Goal: Find specific page/section: Find specific page/section

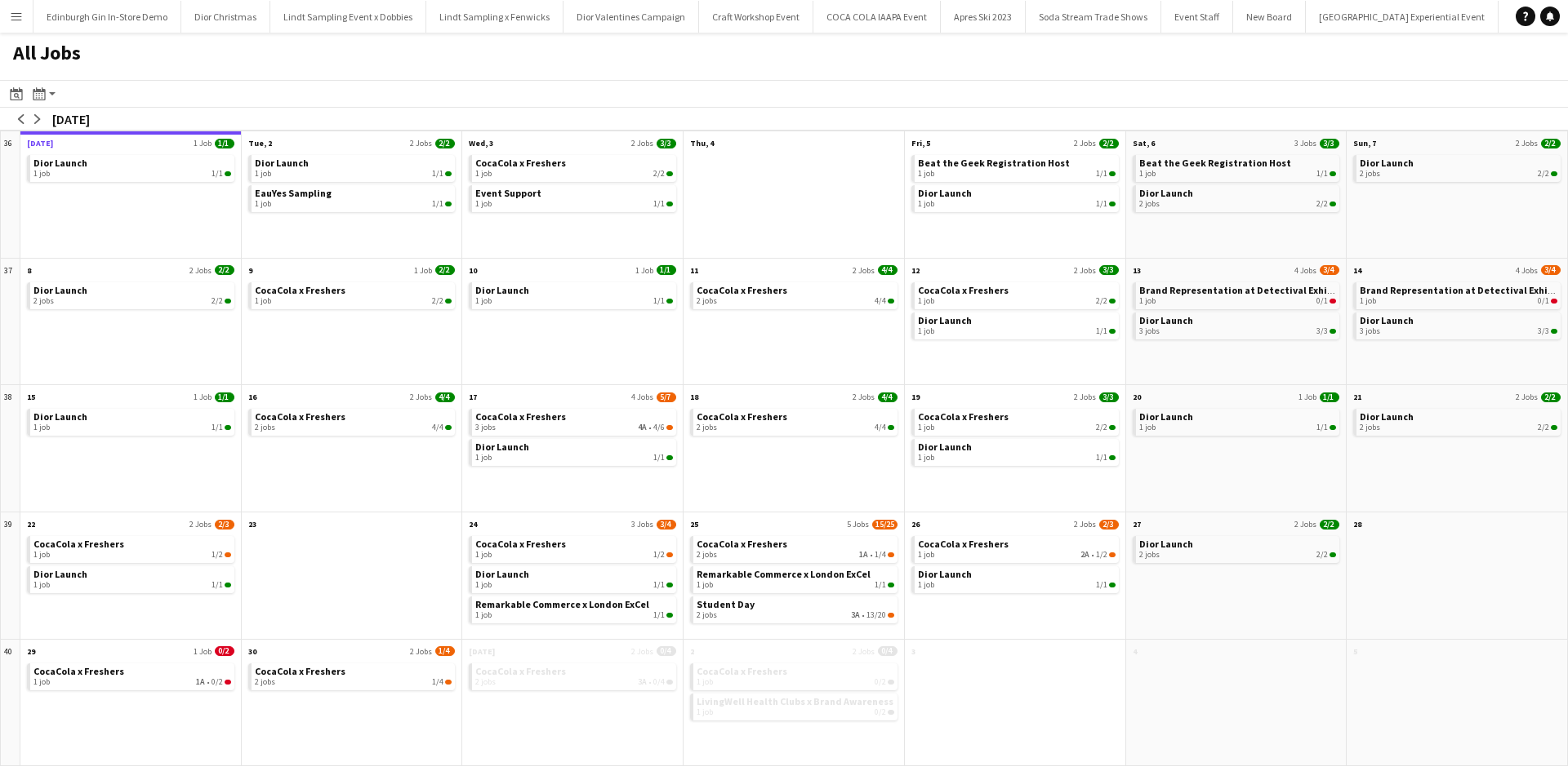
click at [17, 17] on app-icon "Menu" at bounding box center [16, 16] width 13 height 13
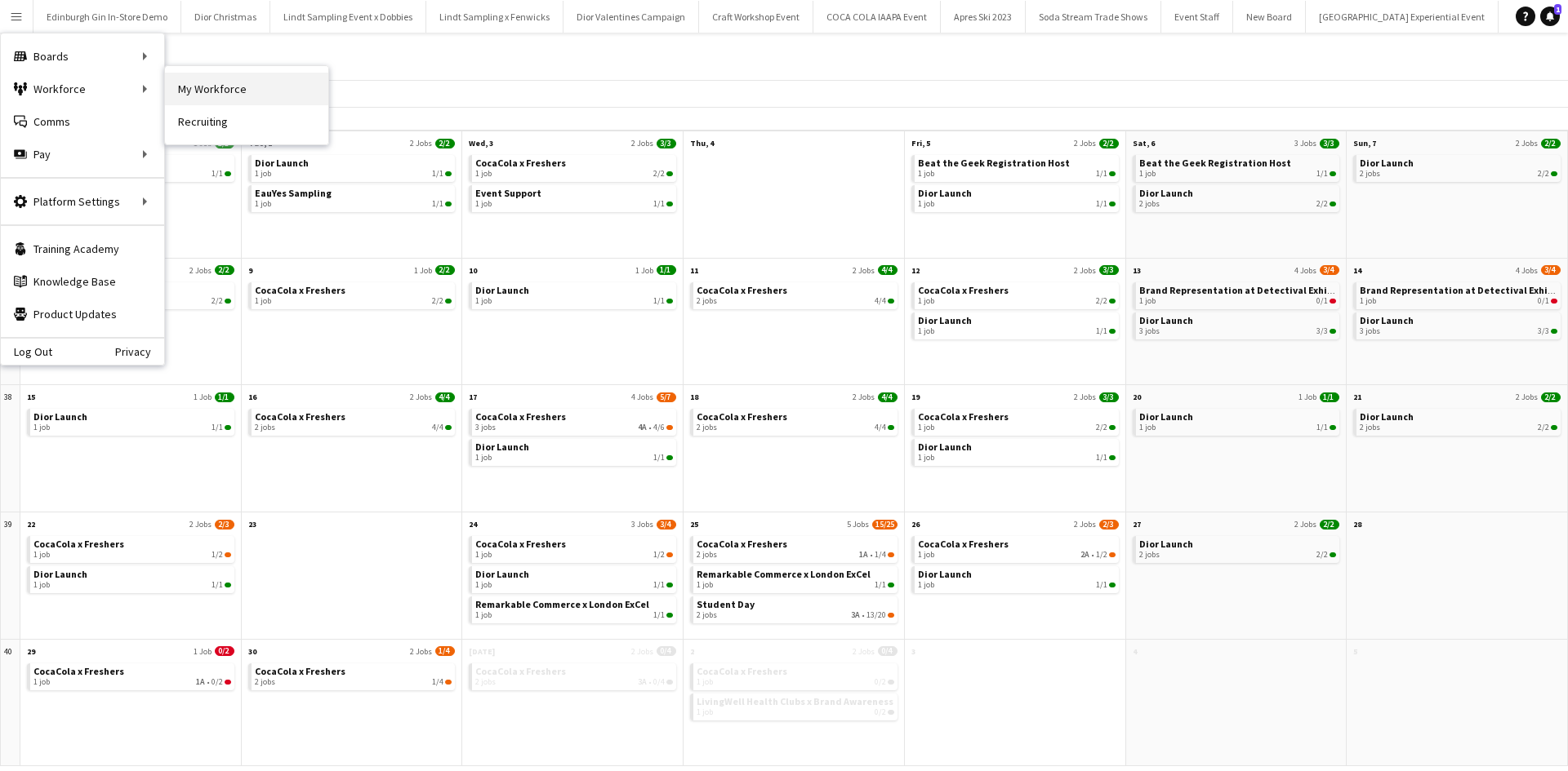
click at [211, 88] on link "My Workforce" at bounding box center [246, 89] width 163 height 33
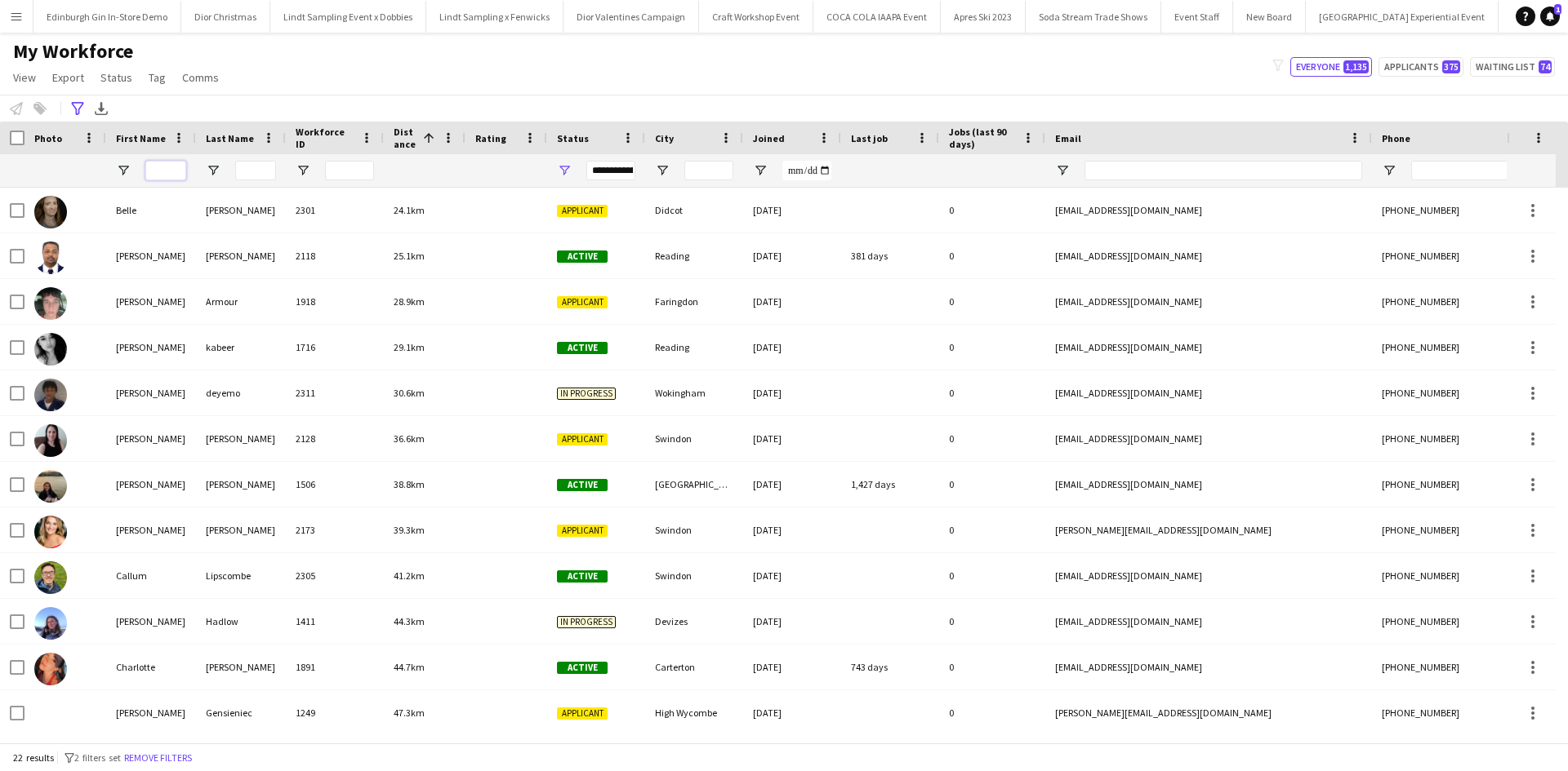
click at [169, 174] on input "First Name Filter Input" at bounding box center [165, 170] width 41 height 20
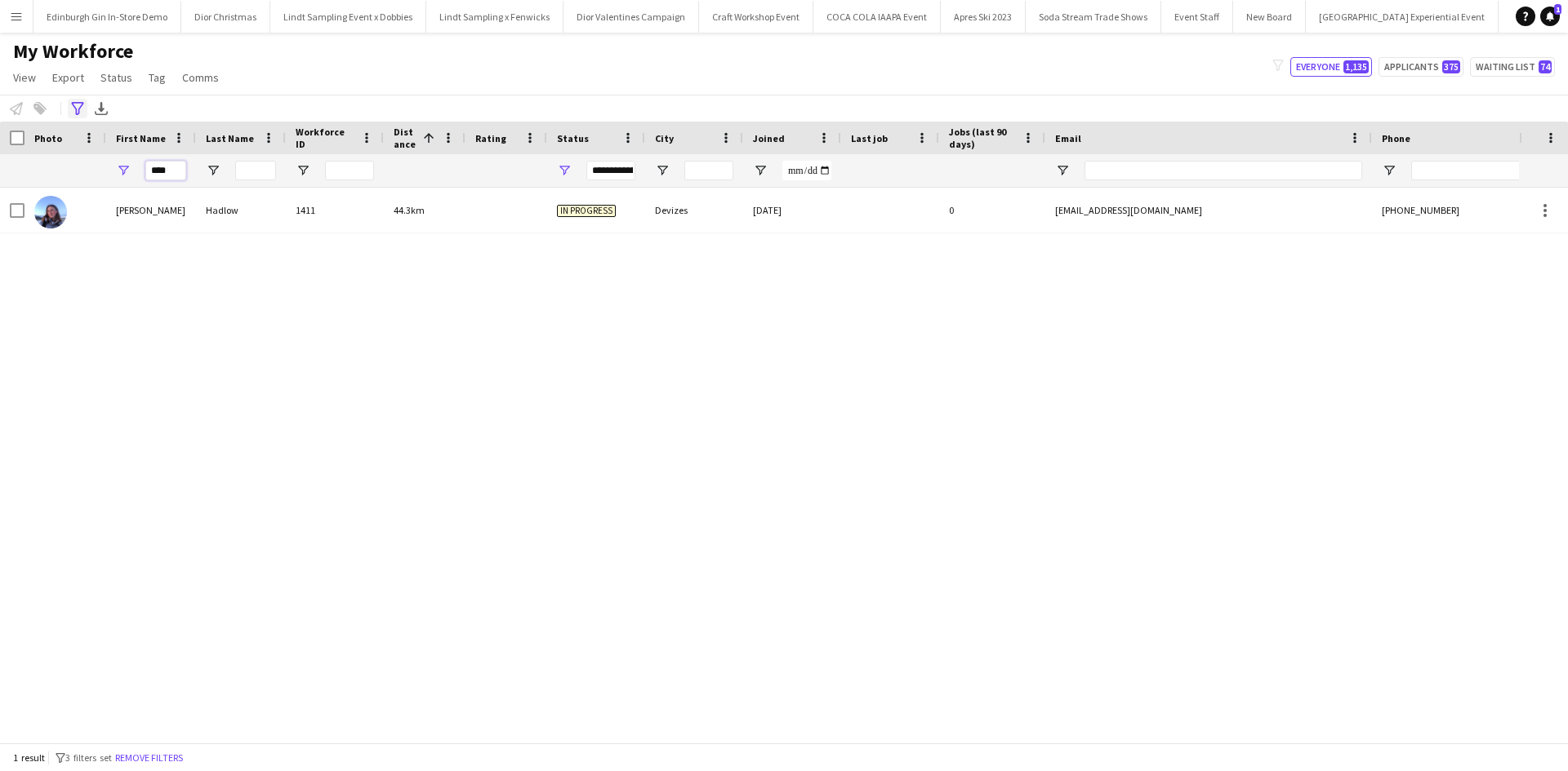
type input "****"
click at [81, 106] on icon at bounding box center [77, 108] width 12 height 13
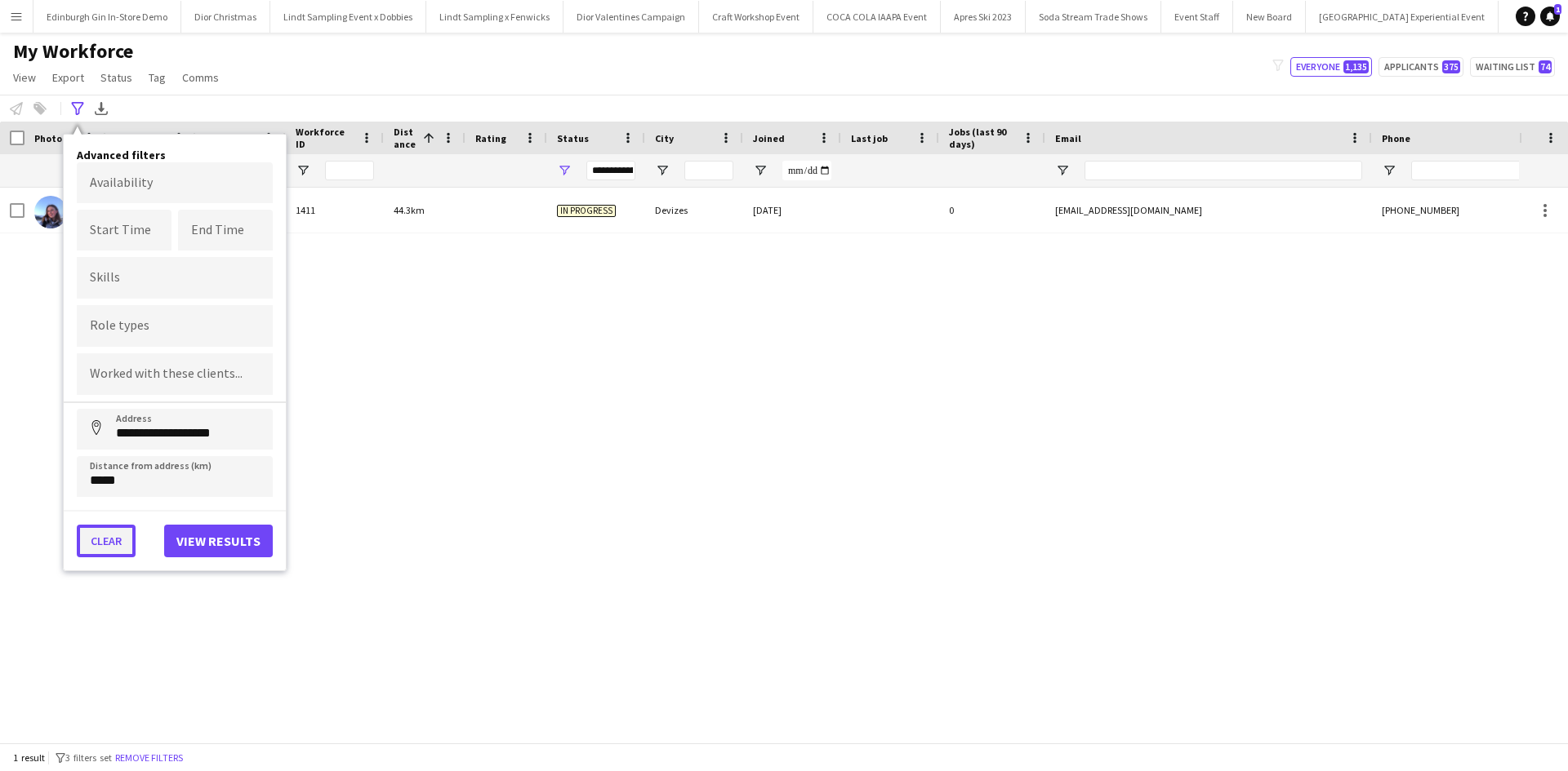
click at [102, 556] on button "Clear" at bounding box center [106, 542] width 59 height 33
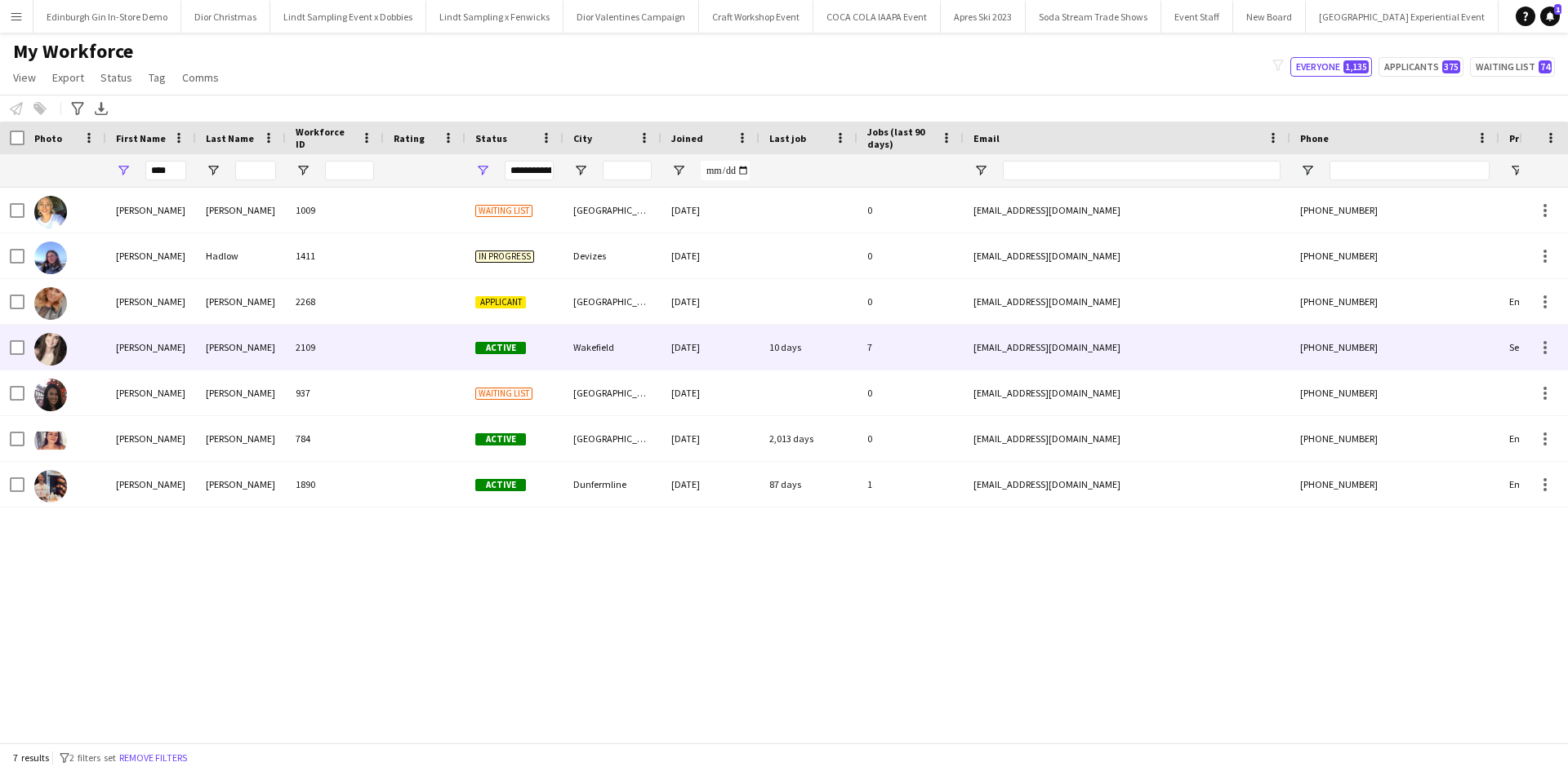
click at [109, 349] on div "[PERSON_NAME]" at bounding box center [151, 348] width 90 height 45
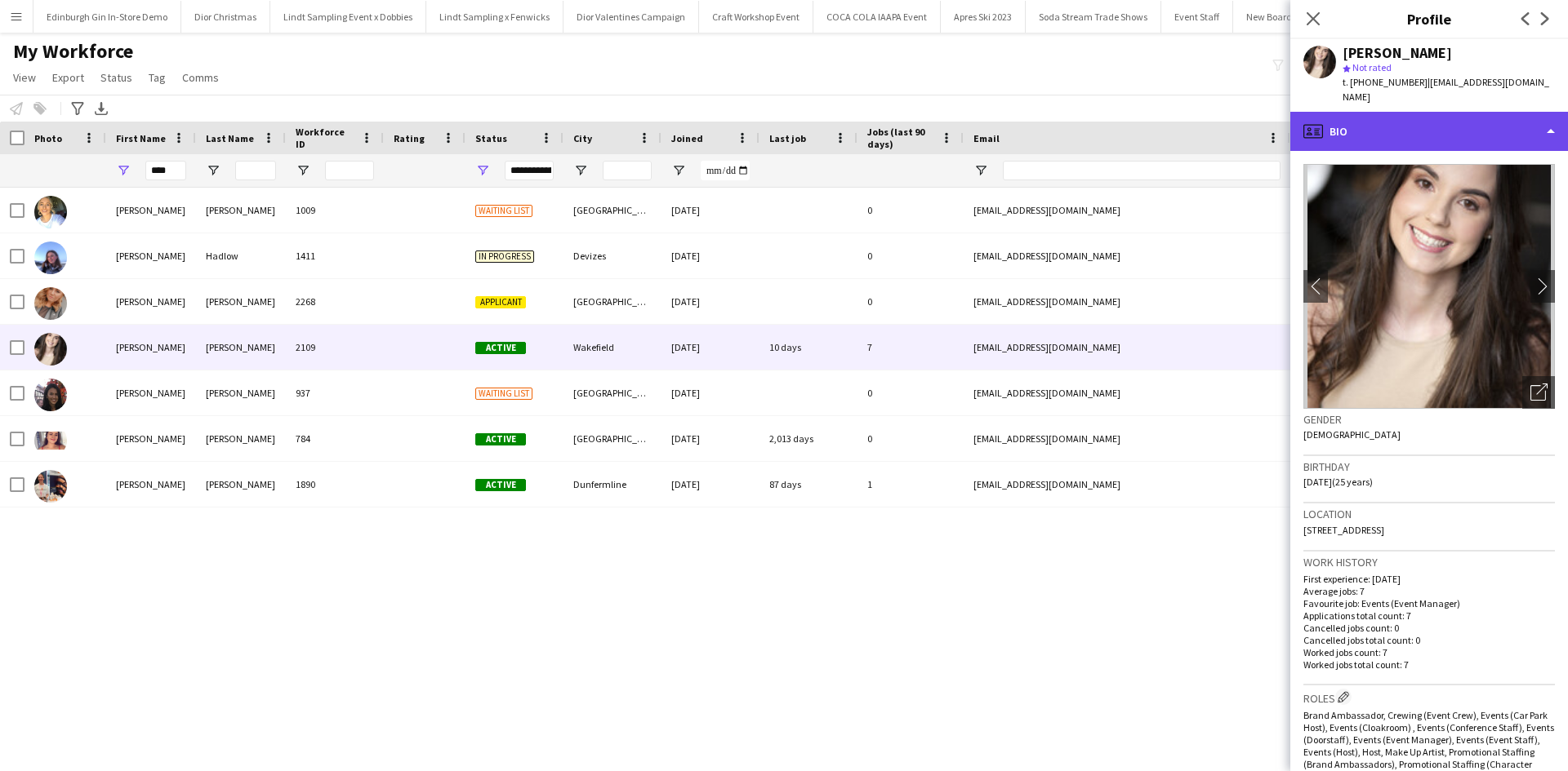
click at [1449, 123] on div "profile Bio" at bounding box center [1429, 131] width 278 height 39
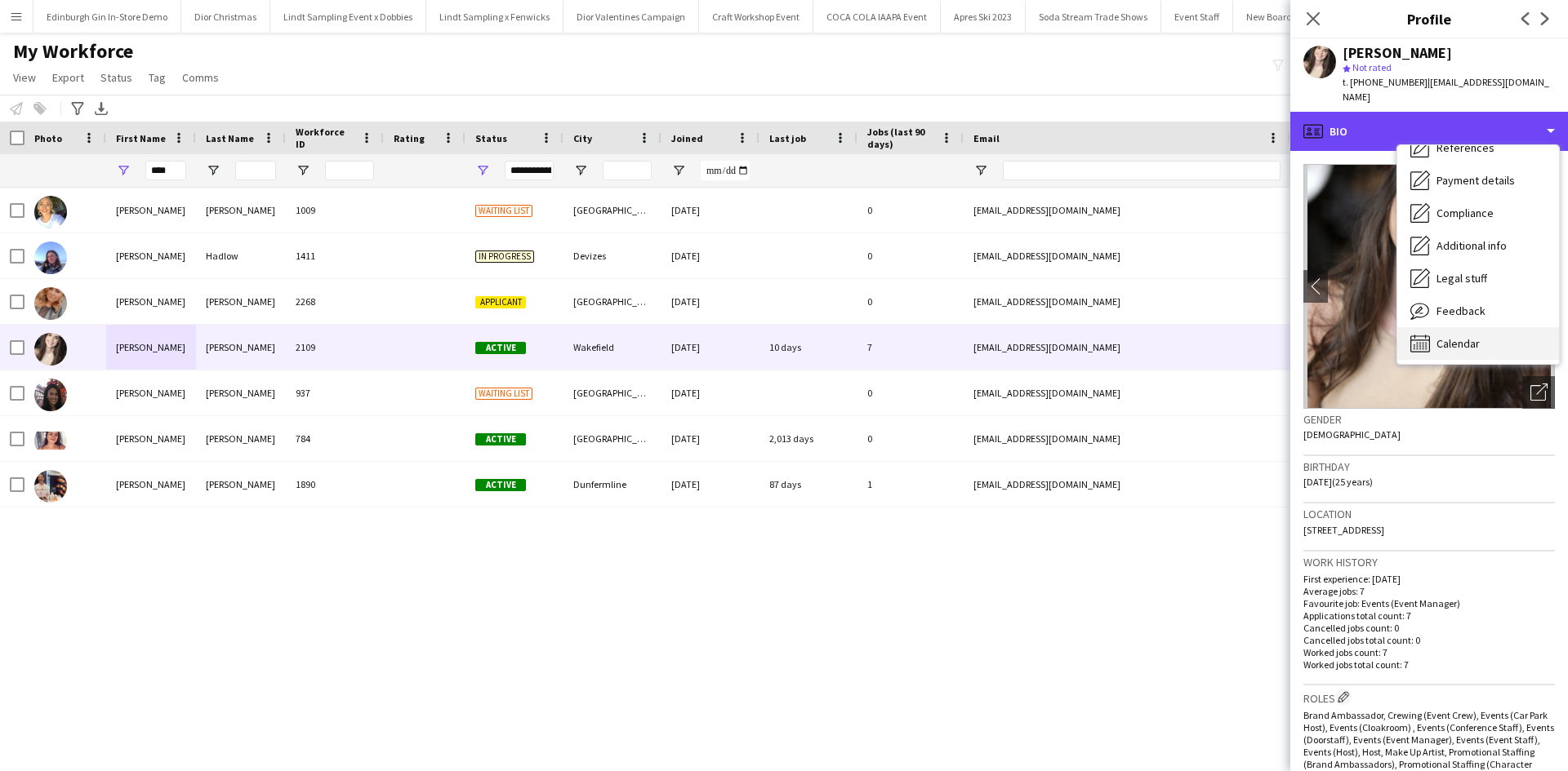
scroll to position [186, 0]
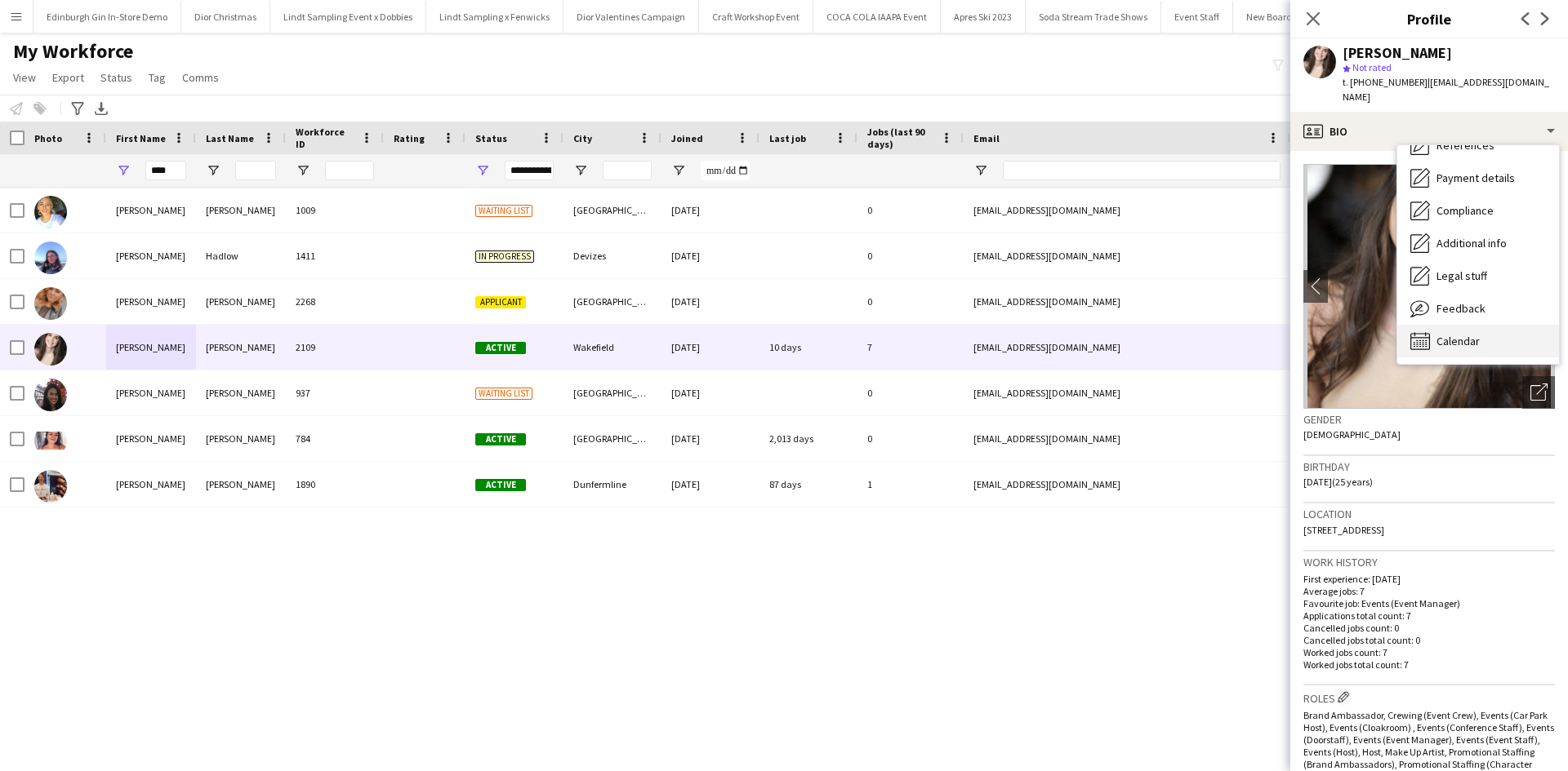
click at [1479, 334] on span "Calendar" at bounding box center [1458, 341] width 43 height 15
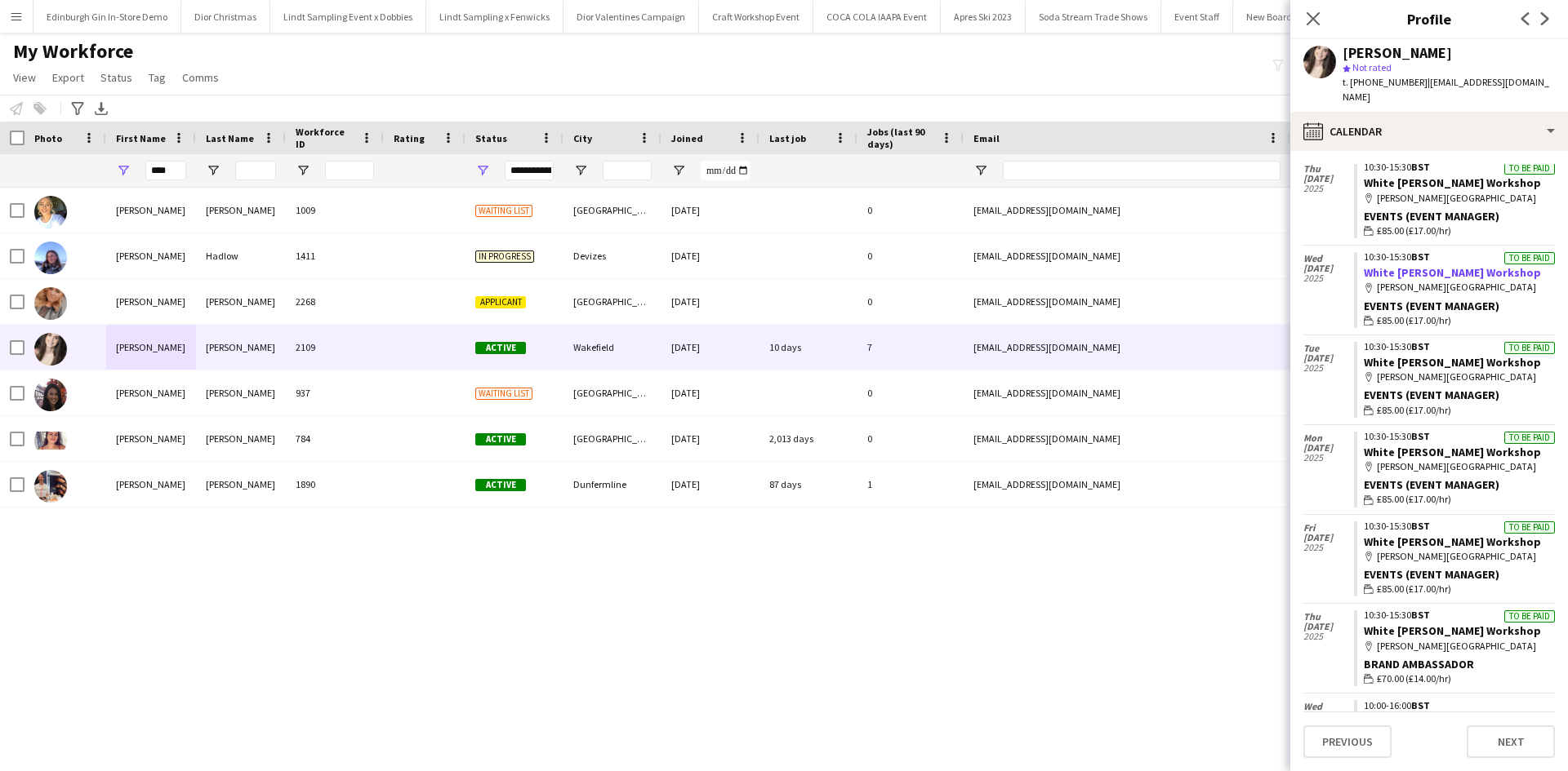
scroll to position [213, 0]
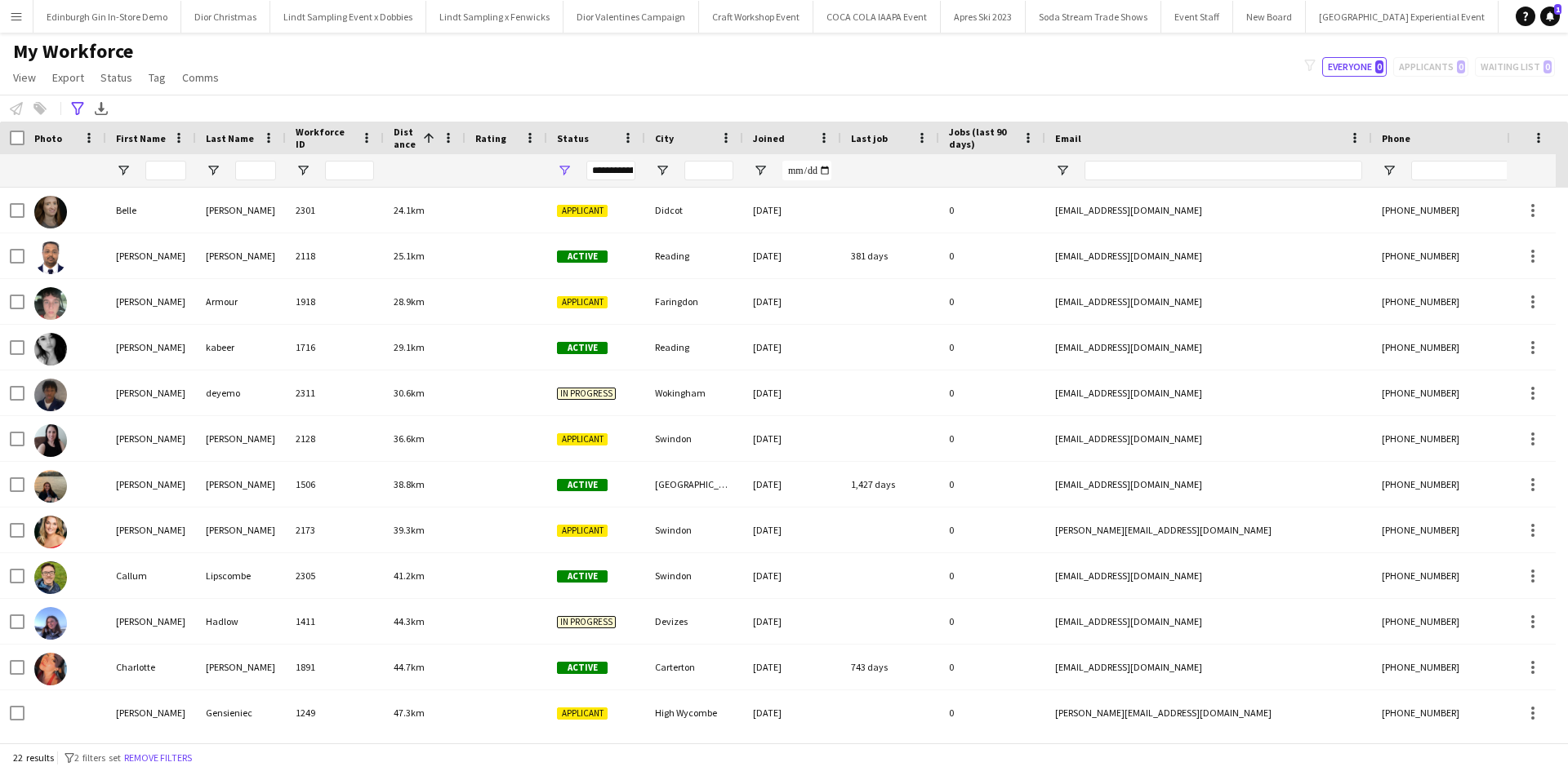
scroll to position [0, 15863]
click at [22, 12] on app-icon "Menu" at bounding box center [16, 16] width 13 height 13
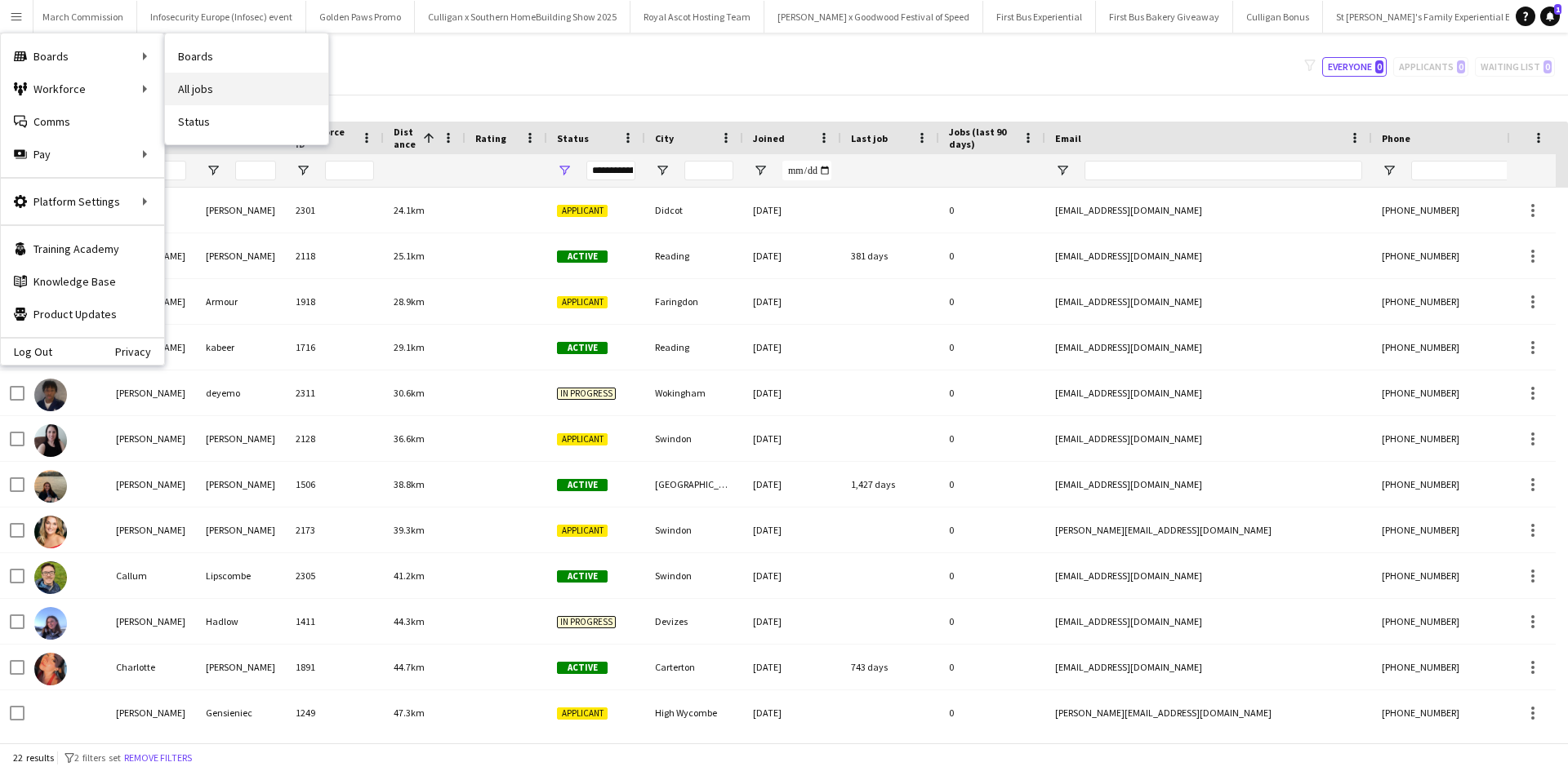
click at [211, 84] on link "All jobs" at bounding box center [246, 89] width 163 height 33
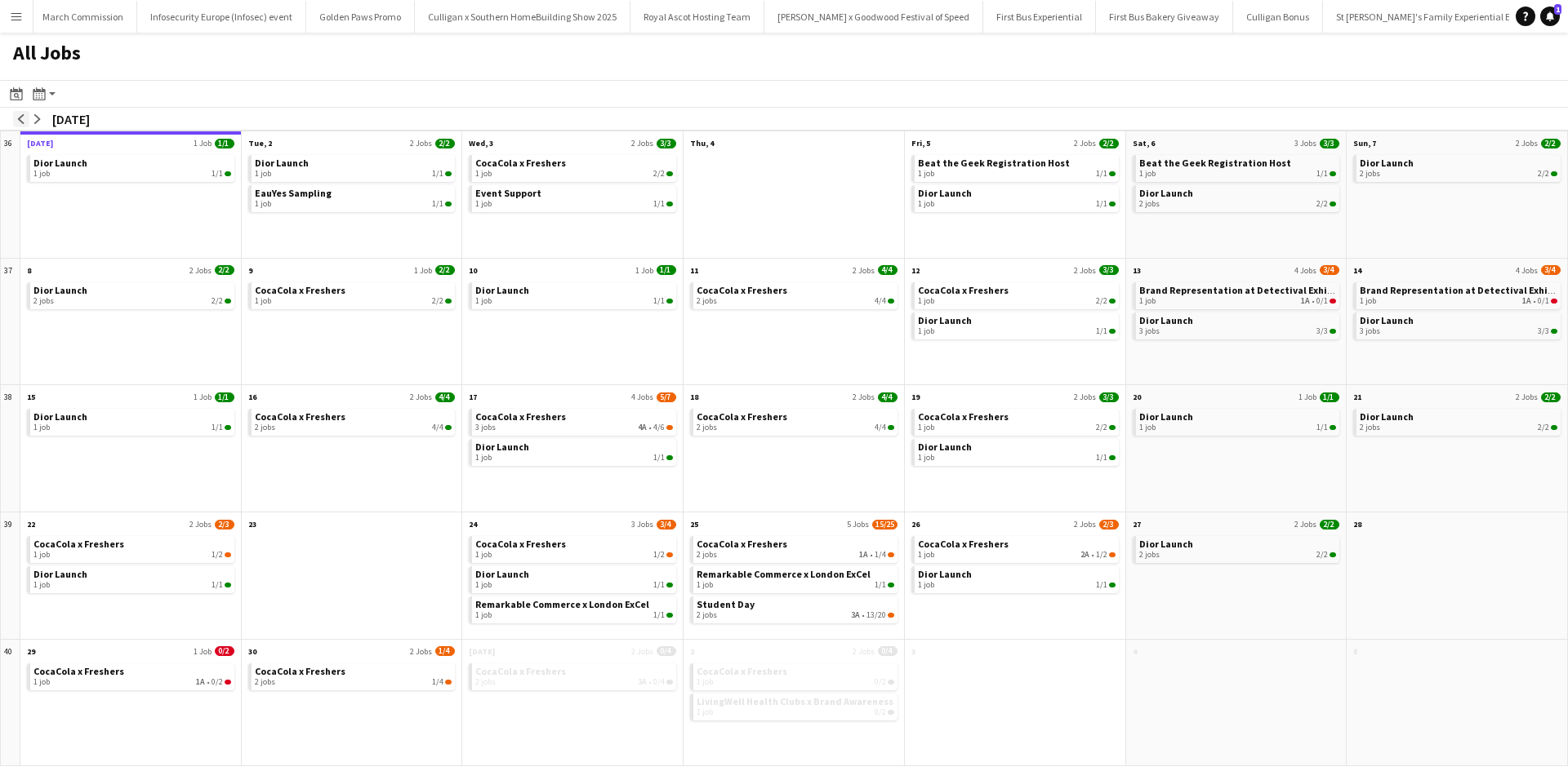
click at [25, 114] on app-icon "arrow-left" at bounding box center [21, 118] width 9 height 9
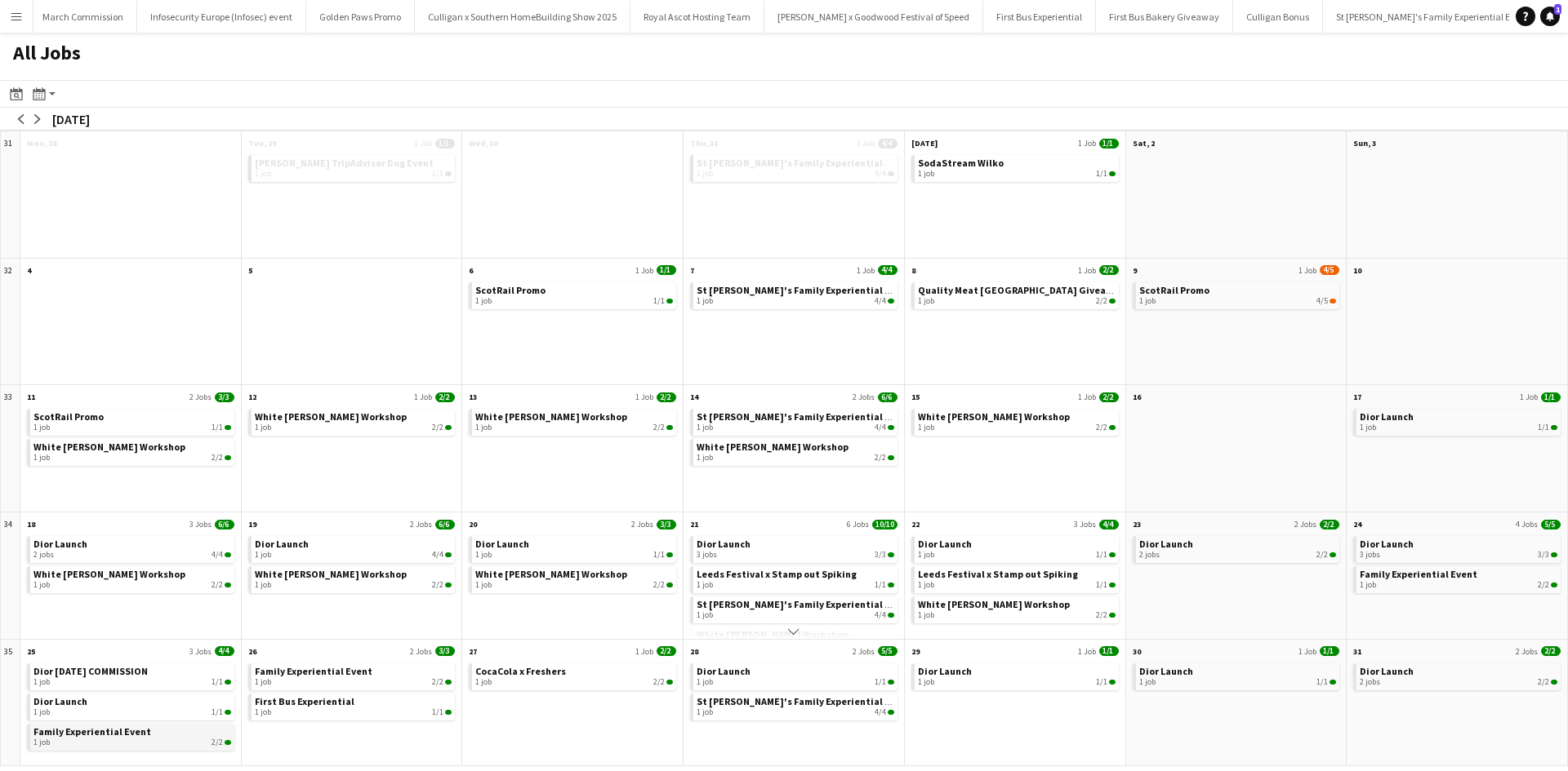
click at [102, 739] on div "1 job 2/2" at bounding box center [132, 742] width 198 height 9
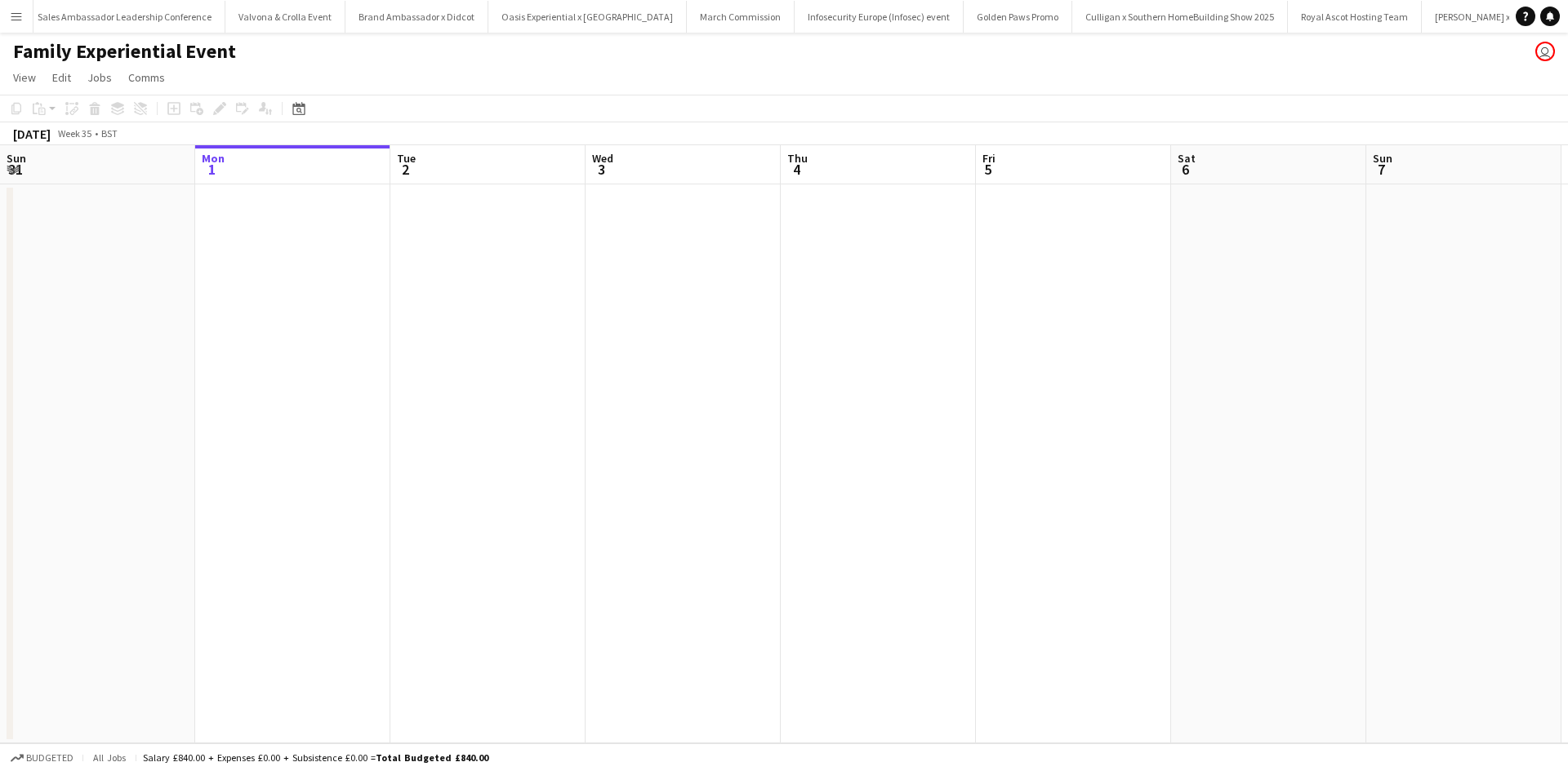
scroll to position [0, 15645]
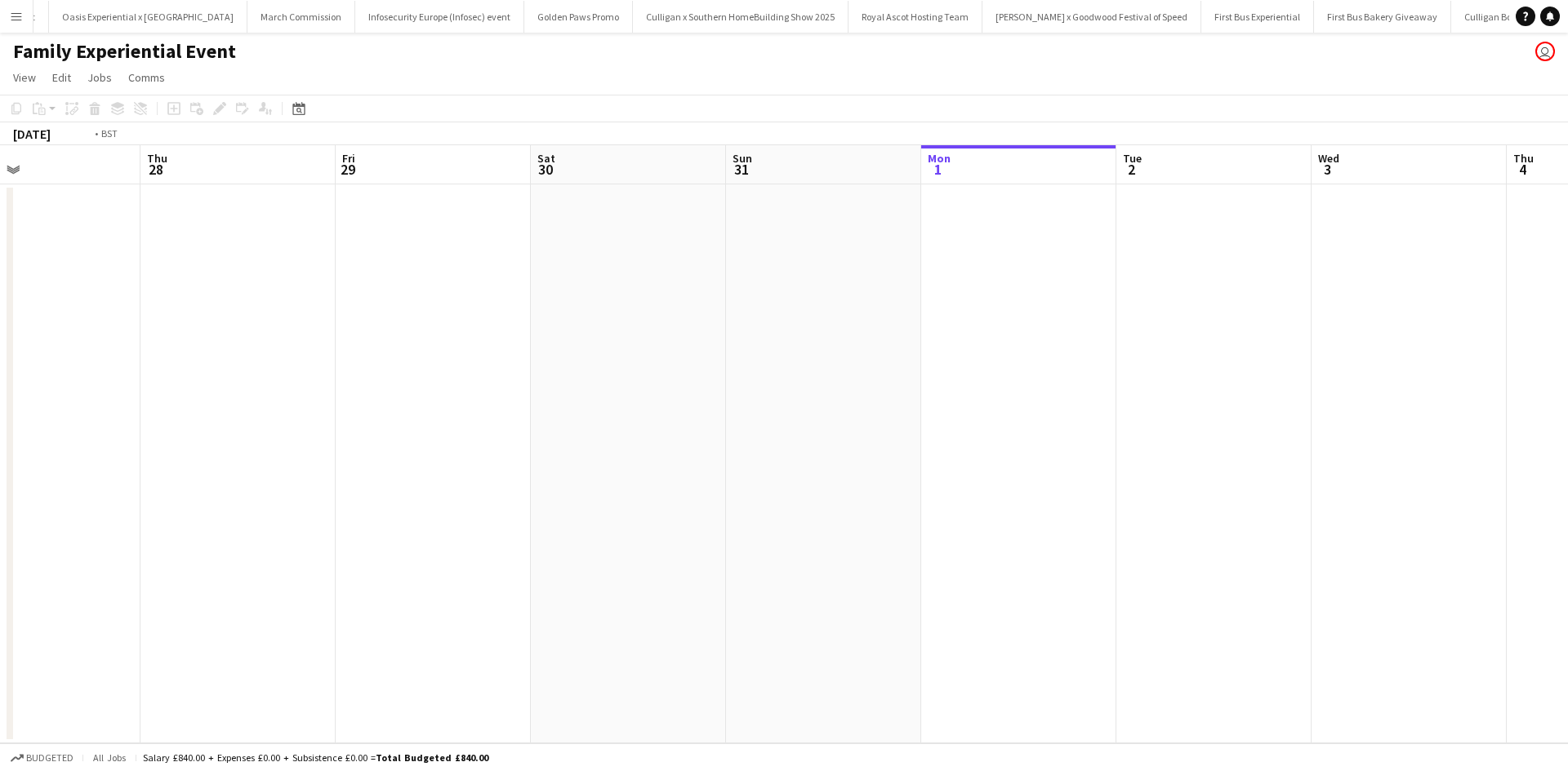
drag, startPoint x: 87, startPoint y: 592, endPoint x: 1420, endPoint y: 548, distance: 1333.7
click at [1420, 548] on app-calendar-viewport "Mon 25 Tue 26 2/2 1 Job Wed 27 Thu 28 Fri 29 Sat 30 Sun 31 Mon 1 Tue 2 Wed 3 Th…" at bounding box center [784, 444] width 1568 height 599
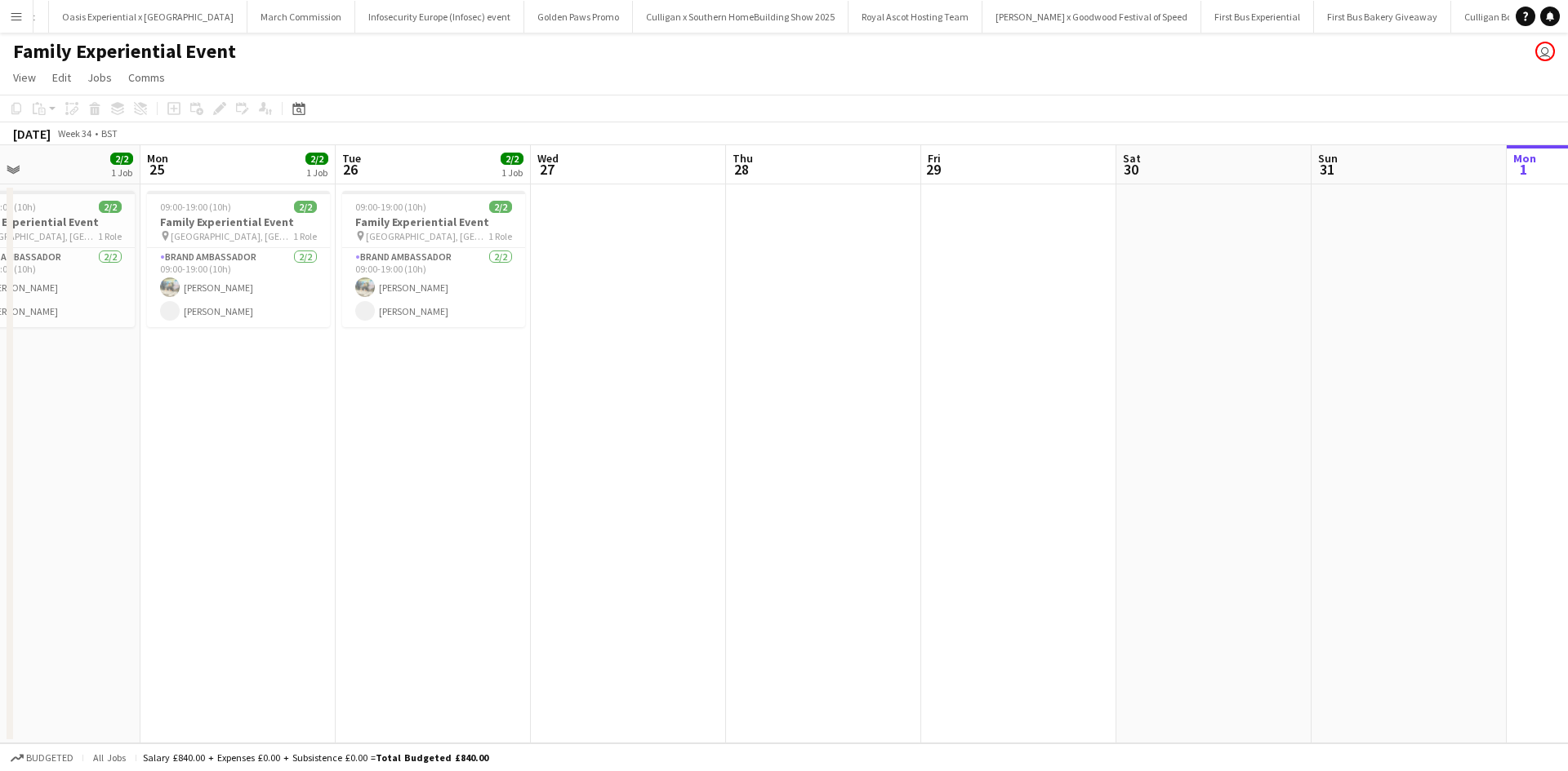
scroll to position [0, 425]
